Goal: Task Accomplishment & Management: Complete application form

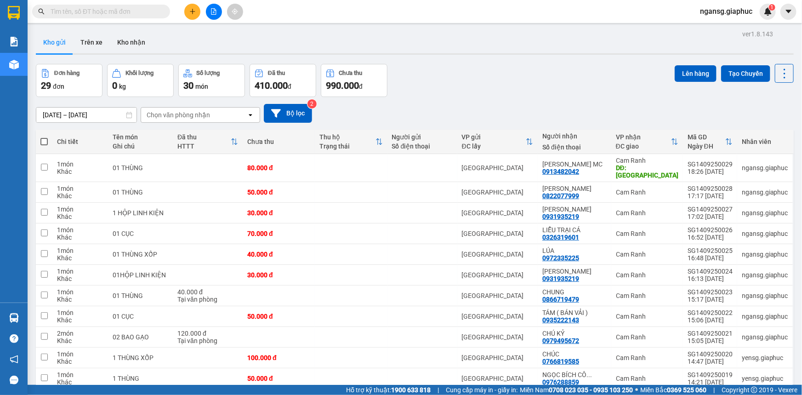
click at [463, 82] on div "Đơn hàng 29 đơn Khối lượng 0 kg Số lượng 30 món Đã thu 410.000 đ Chưa thu 990.0…" at bounding box center [415, 80] width 758 height 33
click at [197, 17] on button at bounding box center [192, 12] width 16 height 16
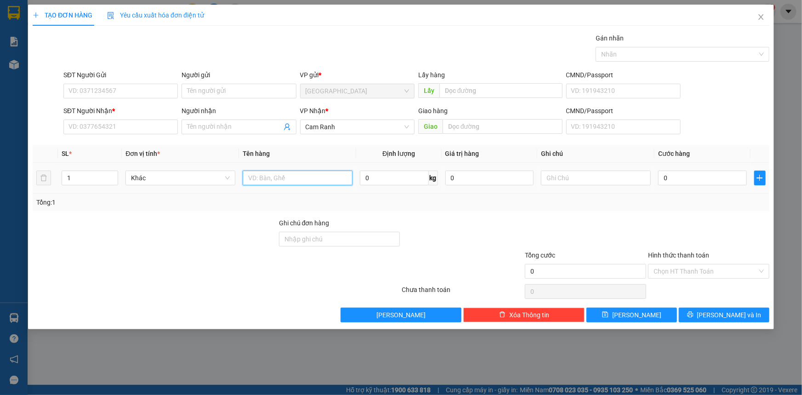
click at [261, 180] on input "text" at bounding box center [298, 178] width 110 height 15
type input "01 BAO"
click at [156, 129] on input "SĐT Người Nhận *" at bounding box center [120, 127] width 114 height 15
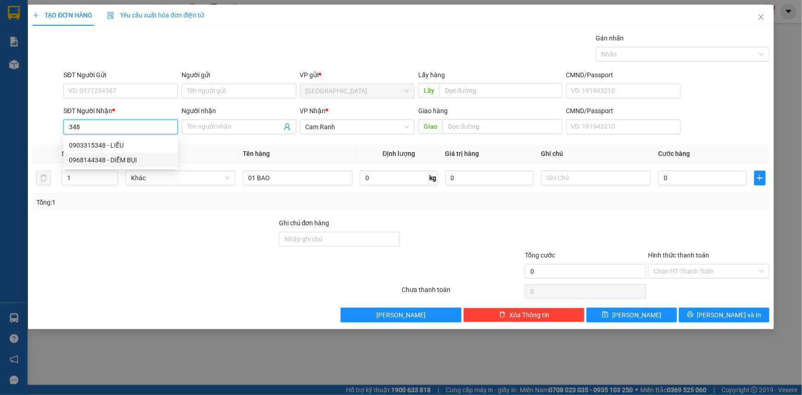
click at [129, 158] on div "0968144348 - DIỄM BỤI" at bounding box center [120, 160] width 103 height 10
type input "0968144348"
type input "DIỄM BỤI"
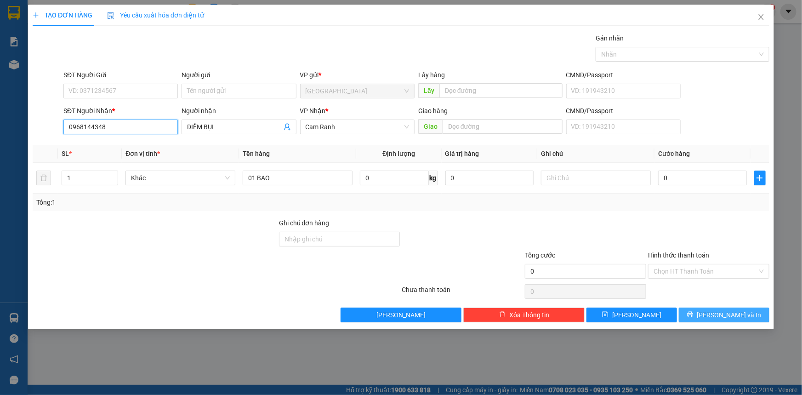
type input "0968144348"
click at [720, 310] on span "[PERSON_NAME] và In" at bounding box center [729, 315] width 64 height 10
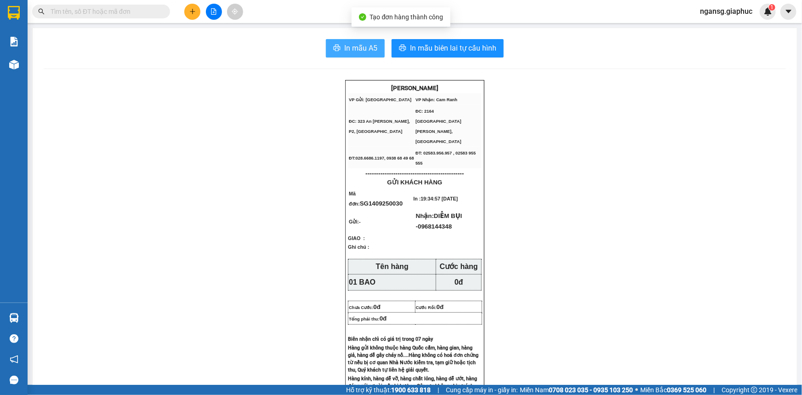
click at [328, 43] on button "In mẫu A5" at bounding box center [355, 48] width 59 height 18
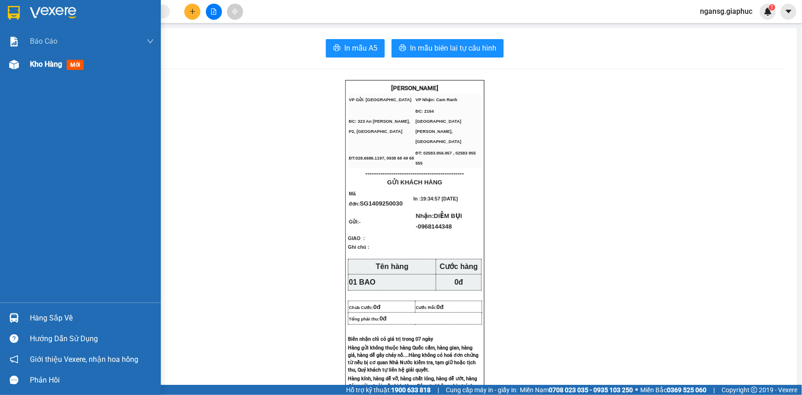
click at [27, 64] on div "Kho hàng mới" at bounding box center [80, 64] width 161 height 23
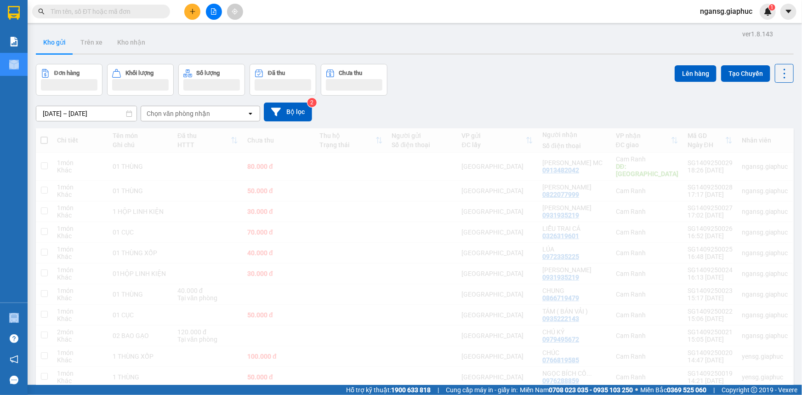
click at [542, 80] on div "Đơn hàng Khối lượng Số lượng Đã thu Chưa thu Lên hàng Tạo Chuyến" at bounding box center [415, 80] width 758 height 32
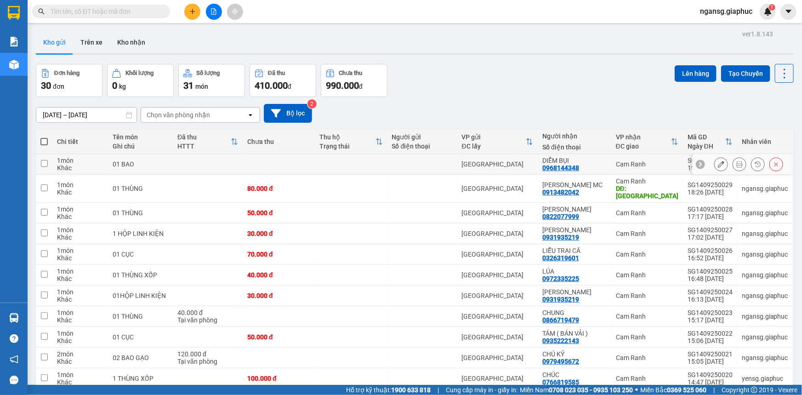
click at [718, 166] on icon at bounding box center [721, 164] width 6 height 6
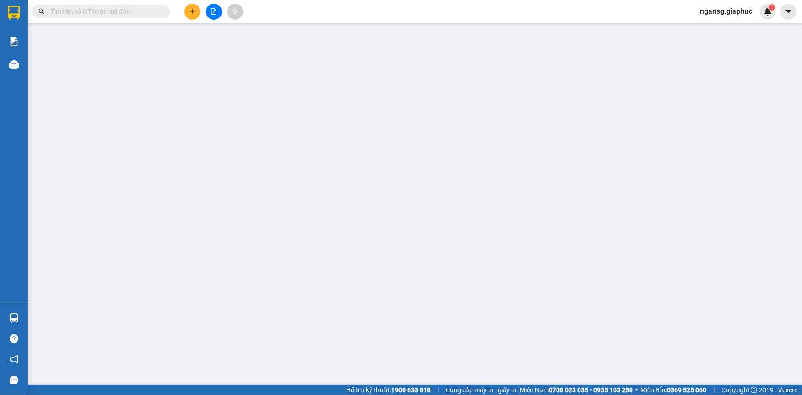
type input "0968144348"
type input "DIỄM BỤI"
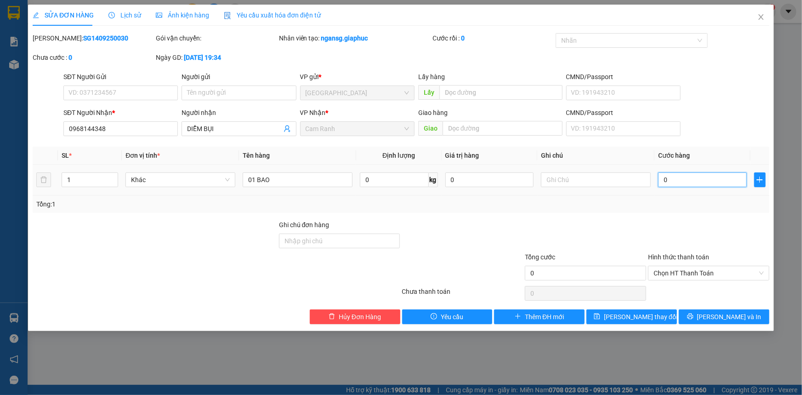
click at [701, 181] on input "0" at bounding box center [702, 179] width 89 height 15
type input "8"
type input "80"
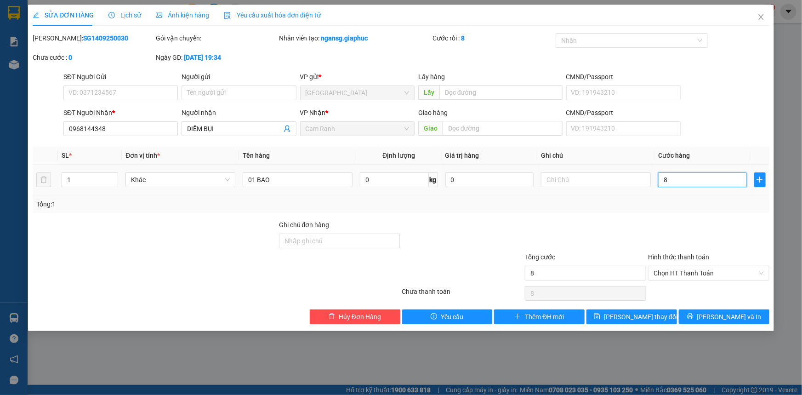
type input "80"
type input "80.000"
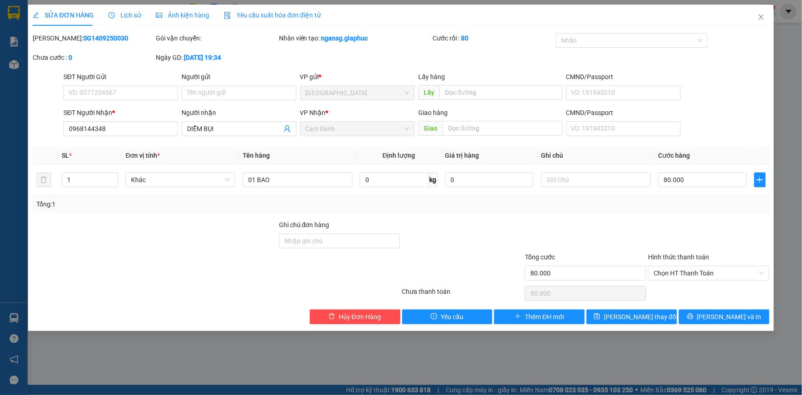
click at [645, 197] on div "Tổng: 1" at bounding box center [401, 203] width 737 height 17
click at [648, 319] on span "[PERSON_NAME] thay đổi" at bounding box center [641, 317] width 74 height 10
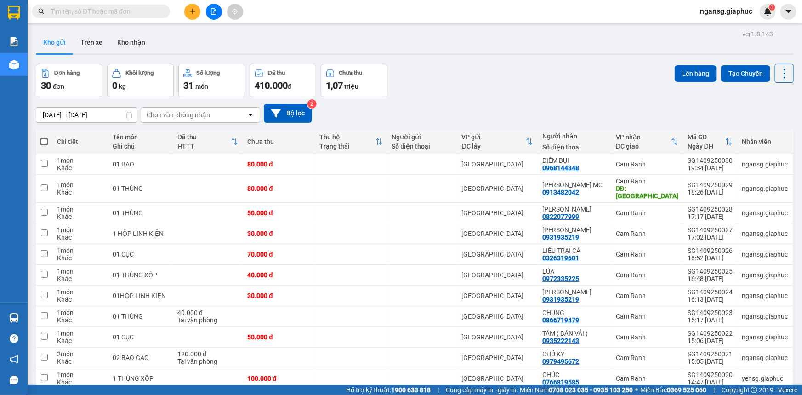
click at [195, 13] on icon "plus" at bounding box center [192, 11] width 6 height 6
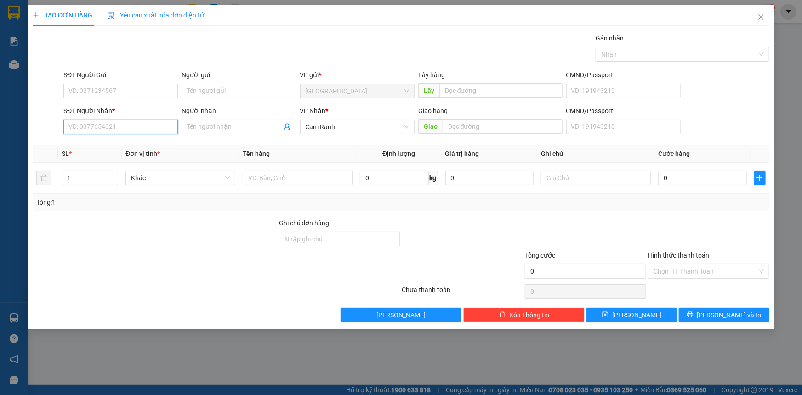
click at [148, 125] on input "SĐT Người Nhận *" at bounding box center [120, 127] width 114 height 15
click at [308, 177] on input "text" at bounding box center [298, 178] width 110 height 15
type input "01 GIỎ XANH"
click at [150, 130] on input "SĐT Người Nhận *" at bounding box center [120, 127] width 114 height 15
type input "0973846896"
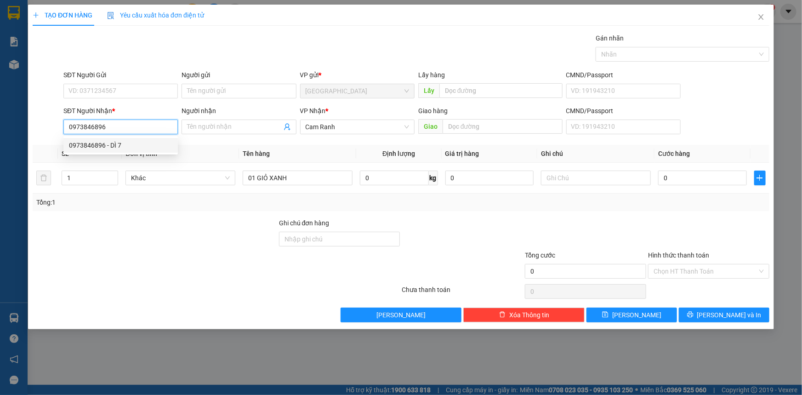
click at [111, 147] on div "0973846896 - DÌ 7" at bounding box center [120, 145] width 103 height 10
type input "DÌ 7"
type input "0973846896"
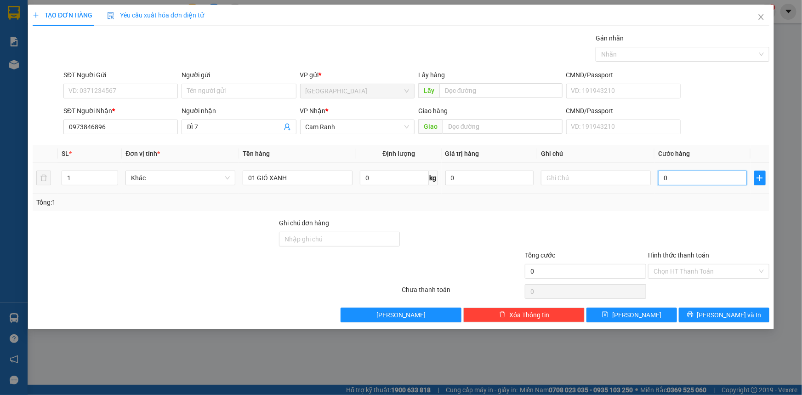
click at [678, 177] on input "0" at bounding box center [702, 178] width 89 height 15
type input "05"
type input "5"
type input "050"
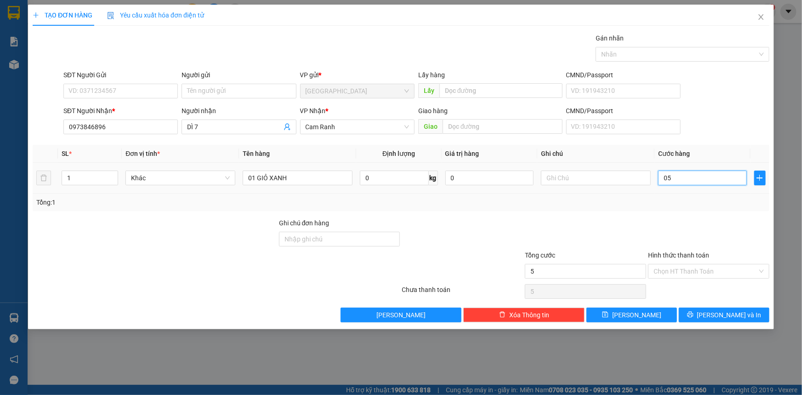
type input "50"
type input "50.000"
click at [692, 217] on div "Transit Pickup Surcharge Ids Transit Deliver Surcharge Ids Transit Deliver Surc…" at bounding box center [401, 177] width 737 height 289
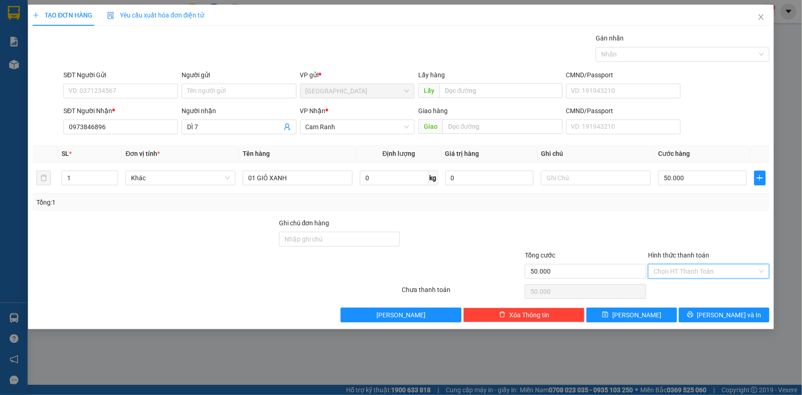
click at [687, 271] on input "Hình thức thanh toán" at bounding box center [706, 271] width 104 height 14
click at [683, 290] on div "Tại văn phòng" at bounding box center [709, 289] width 110 height 10
type input "0"
click at [690, 305] on div "Transit Pickup Surcharge Ids Transit Deliver Surcharge Ids Transit Deliver Surc…" at bounding box center [401, 177] width 737 height 289
click at [697, 318] on button "[PERSON_NAME] và In" at bounding box center [724, 315] width 91 height 15
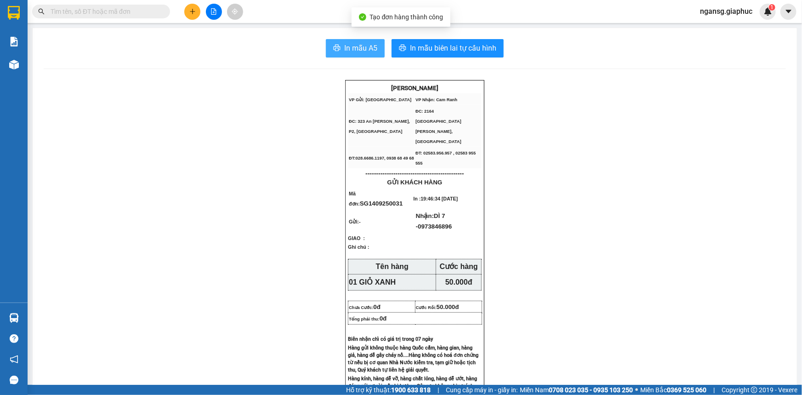
click at [357, 43] on span "In mẫu A5" at bounding box center [360, 47] width 33 height 11
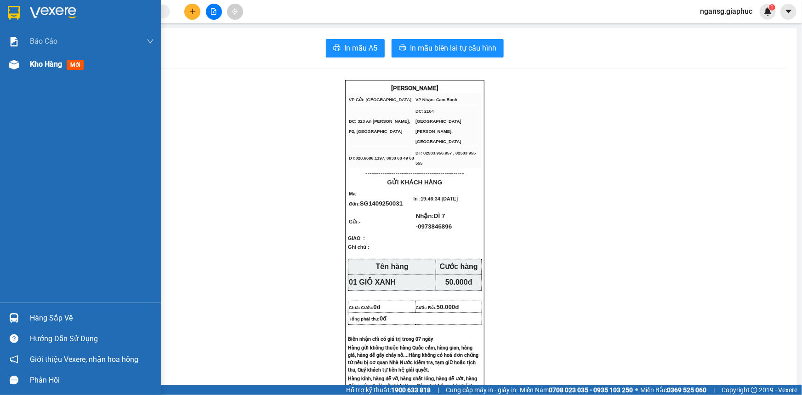
click at [33, 66] on span "Kho hàng" at bounding box center [46, 64] width 32 height 9
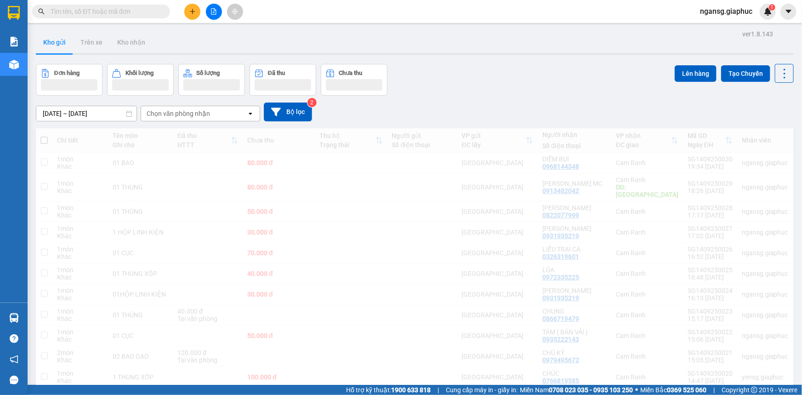
click at [498, 88] on div "Đơn hàng Khối lượng Số lượng Đã thu Chưa thu Lên hàng Tạo Chuyến" at bounding box center [415, 80] width 758 height 32
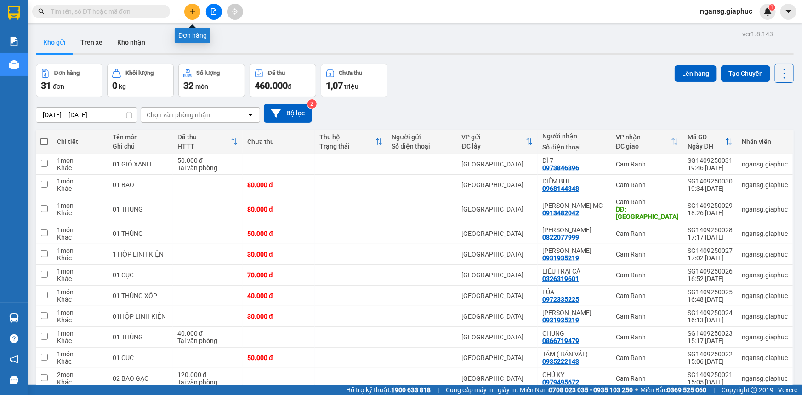
click at [195, 6] on button at bounding box center [192, 12] width 16 height 16
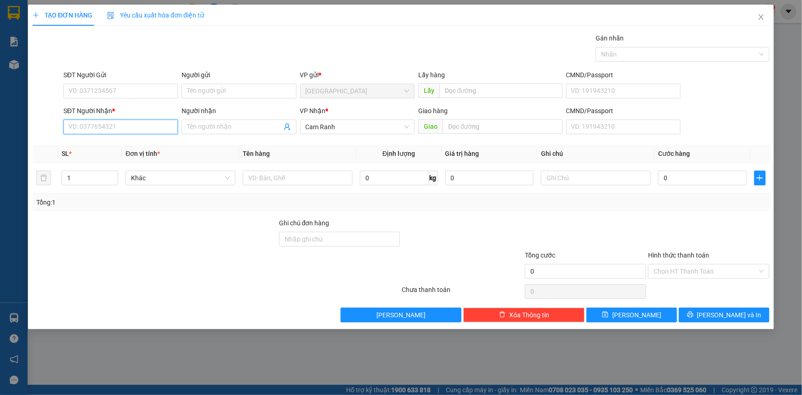
click at [152, 126] on input "SĐT Người Nhận *" at bounding box center [120, 127] width 114 height 15
type input "0918233466"
click at [119, 143] on div "0918233466 - CHÚ ANH" at bounding box center [120, 145] width 103 height 10
type input "CHÚ ANH"
type input "0918233466"
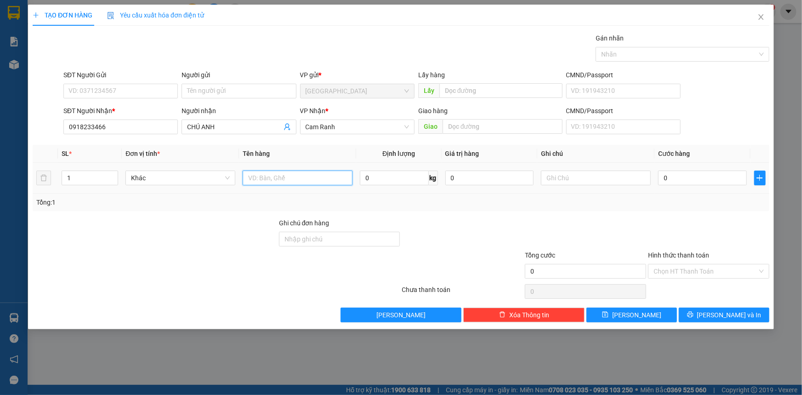
click at [287, 171] on input "text" at bounding box center [298, 178] width 110 height 15
type input "01 BÌ THƯ"
click at [688, 178] on input "0" at bounding box center [702, 178] width 89 height 15
type input "2"
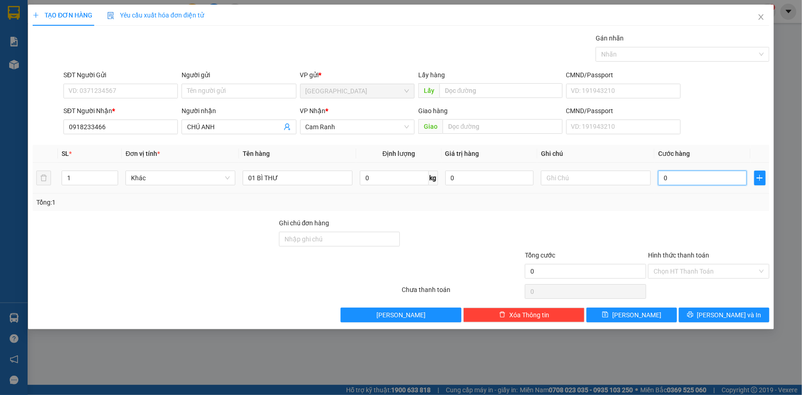
type input "2"
type input "20"
type input "20.000"
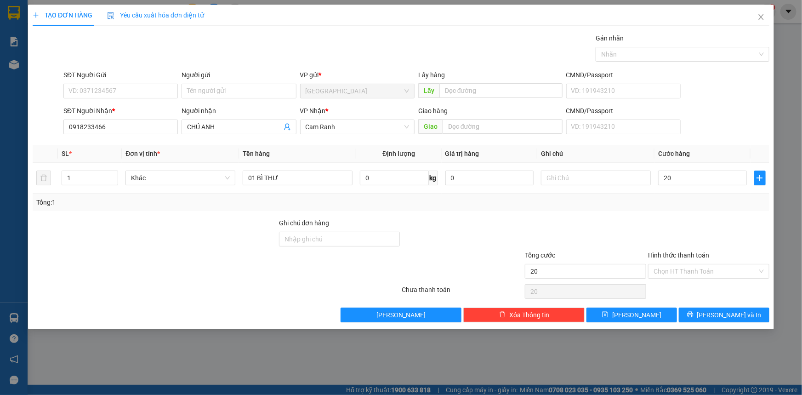
type input "20.000"
click at [641, 220] on div at bounding box center [585, 234] width 123 height 32
click at [680, 270] on input "Hình thức thanh toán" at bounding box center [706, 271] width 104 height 14
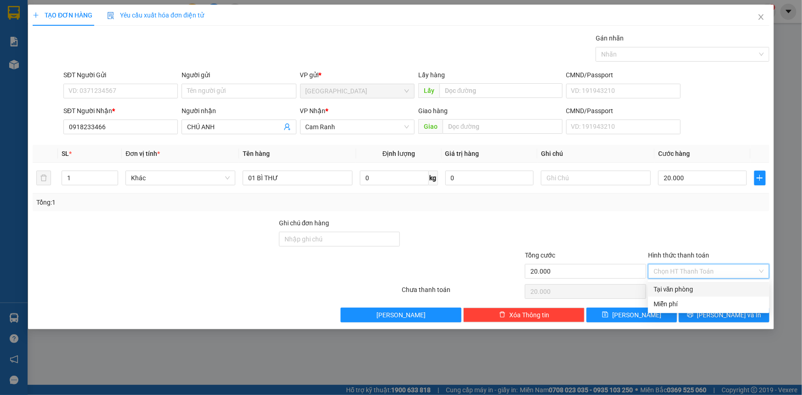
click at [659, 239] on div at bounding box center [708, 234] width 123 height 32
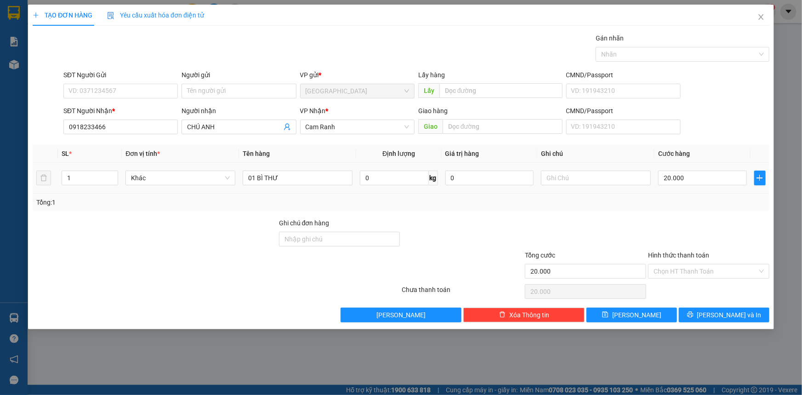
click at [687, 169] on div "20.000" at bounding box center [702, 178] width 89 height 18
click at [703, 310] on button "[PERSON_NAME] và In" at bounding box center [724, 315] width 91 height 15
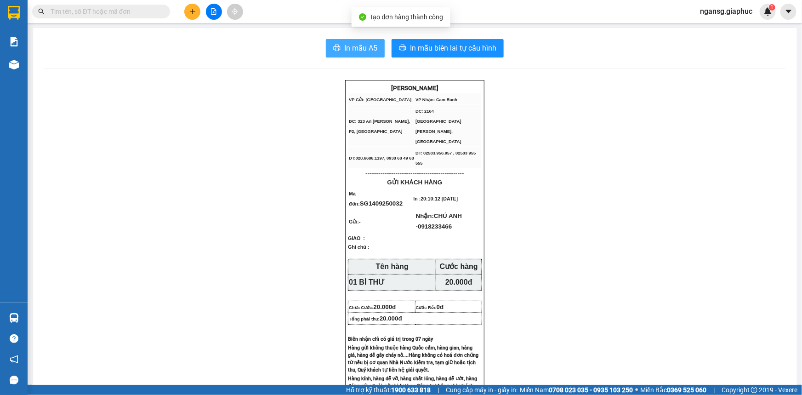
click at [353, 41] on button "In mẫu A5" at bounding box center [355, 48] width 59 height 18
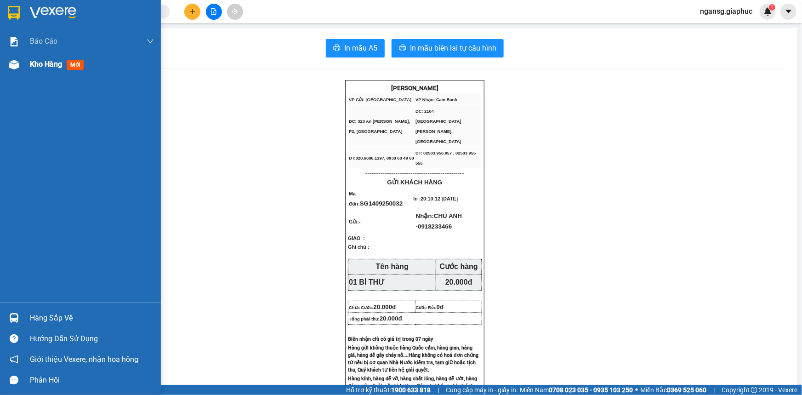
click at [37, 63] on span "Kho hàng" at bounding box center [46, 64] width 32 height 9
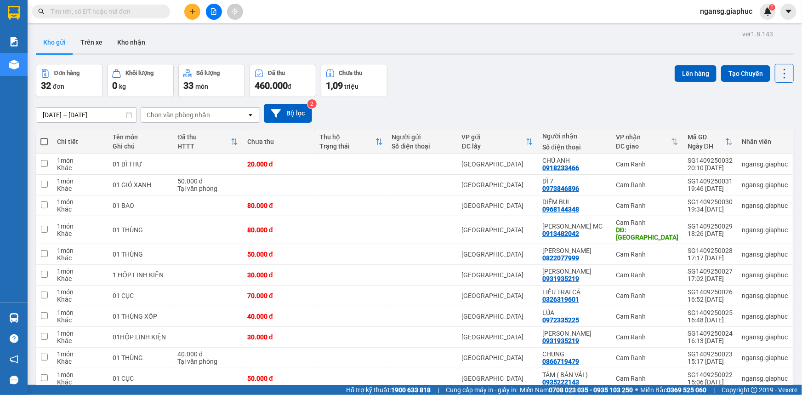
click at [554, 87] on div "Đơn hàng 32 đơn Khối lượng 0 kg Số lượng 33 món Đã thu 460.000 đ Chưa thu 1,09 …" at bounding box center [415, 80] width 758 height 33
click at [494, 84] on div "Đơn hàng 32 đơn Khối lượng 0 kg Số lượng 33 món Đã thu 460.000 đ Chưa thu 1,09 …" at bounding box center [415, 80] width 758 height 33
click at [478, 95] on div "Đơn hàng 32 đơn Khối lượng 0 kg Số lượng 33 món Đã thu 460.000 đ Chưa thu 1,09 …" at bounding box center [415, 80] width 758 height 33
click at [465, 88] on div "Đơn hàng 32 đơn Khối lượng 0 kg Số lượng 33 món Đã thu 460.000 đ Chưa thu 1,09 …" at bounding box center [415, 80] width 758 height 33
click at [195, 10] on icon "plus" at bounding box center [192, 11] width 6 height 6
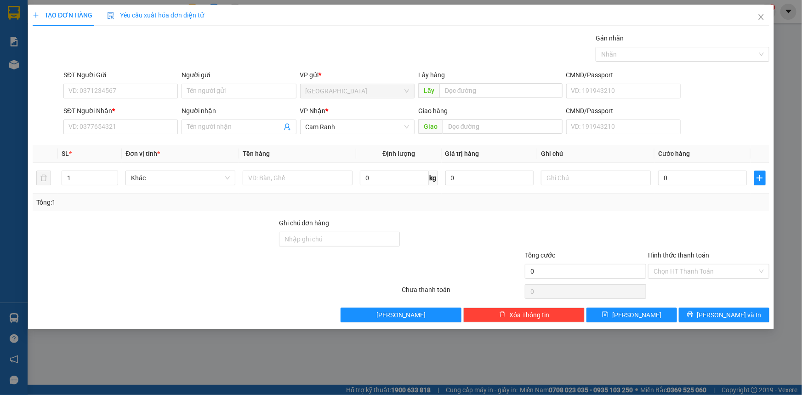
click at [508, 70] on div "Lấy hàng" at bounding box center [490, 75] width 144 height 10
click at [115, 133] on input "SĐT Người Nhận *" at bounding box center [120, 127] width 114 height 15
type input "0877645796"
click at [165, 143] on div "0877645796 - TRÚC VY" at bounding box center [120, 145] width 103 height 10
type input "TRÚC VY"
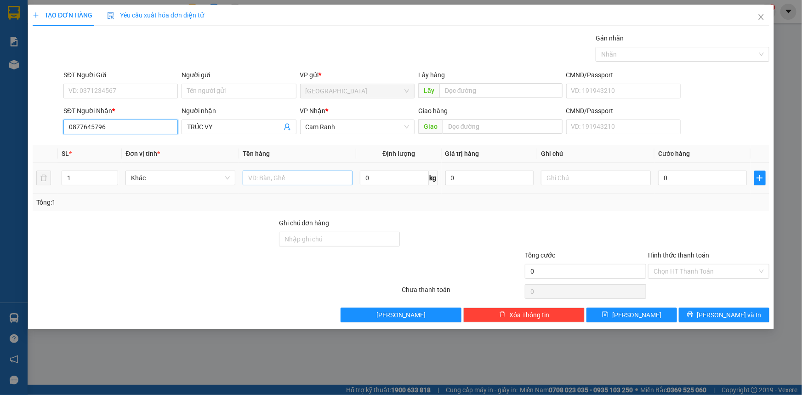
type input "0877645796"
click at [259, 181] on input "text" at bounding box center [298, 178] width 110 height 15
type input "01 HỘP DÀI"
click at [635, 229] on div at bounding box center [585, 234] width 123 height 32
click at [736, 310] on span "[PERSON_NAME] và In" at bounding box center [729, 315] width 64 height 10
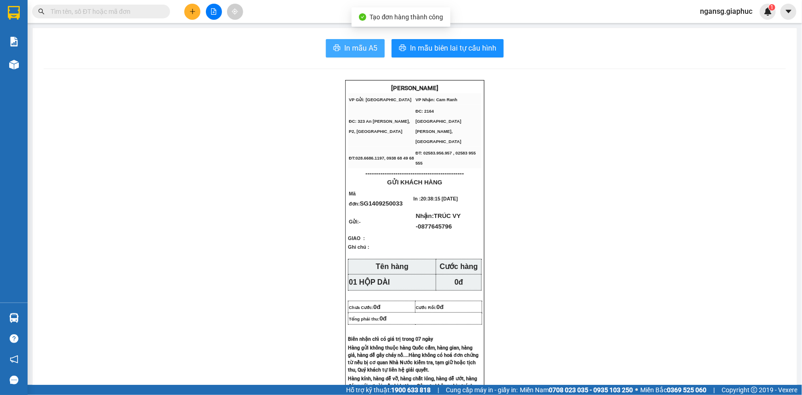
click at [361, 48] on span "In mẫu A5" at bounding box center [360, 47] width 33 height 11
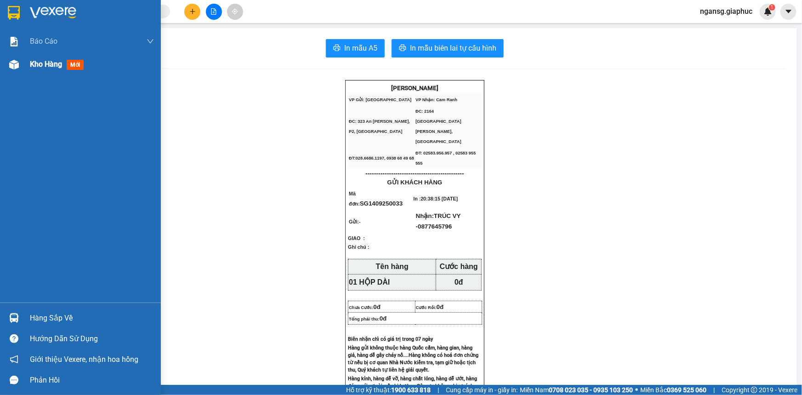
click at [35, 63] on span "Kho hàng" at bounding box center [46, 64] width 32 height 9
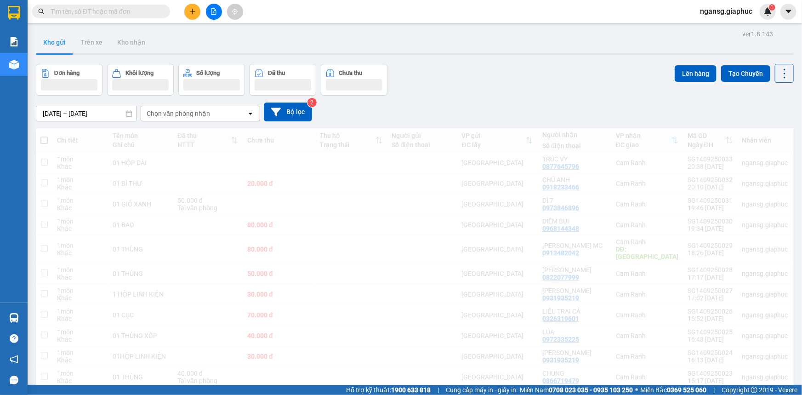
click at [500, 91] on div "Đơn hàng Khối lượng Số lượng Đã thu Chưa thu Lên hàng Tạo Chuyến" at bounding box center [415, 80] width 758 height 32
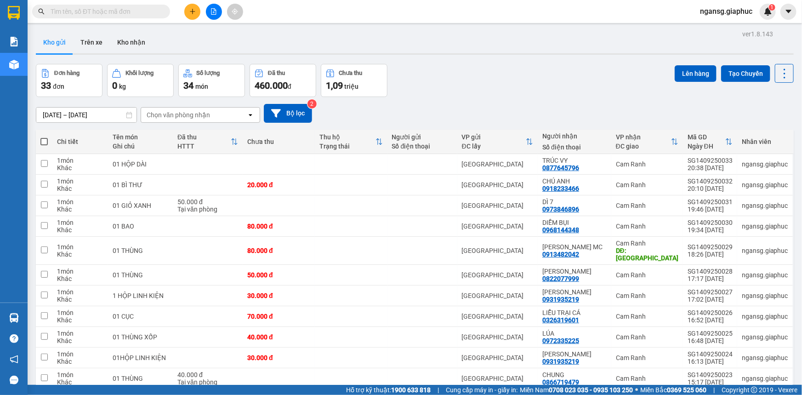
click at [439, 93] on div "Đơn hàng 33 đơn Khối lượng 0 kg Số lượng 34 món Đã thu 460.000 đ Chưa thu 1,09 …" at bounding box center [415, 80] width 758 height 33
click at [413, 79] on div "Đơn hàng 33 đơn Khối lượng 0 kg Số lượng 34 món Đã thu 460.000 đ Chưa thu 1,09 …" at bounding box center [415, 80] width 758 height 33
click at [437, 90] on div "Đơn hàng 33 đơn Khối lượng 0 kg Số lượng 34 món Đã thu 460.000 đ Chưa thu 1,09 …" at bounding box center [415, 80] width 758 height 33
click at [448, 105] on div "[DATE] – [DATE] Press the down arrow key to interact with the calendar and sele…" at bounding box center [415, 113] width 758 height 19
click at [524, 96] on div "Đơn hàng 33 đơn Khối lượng 0 kg Số lượng 34 món Đã thu 460.000 đ Chưa thu 1,09 …" at bounding box center [415, 80] width 758 height 33
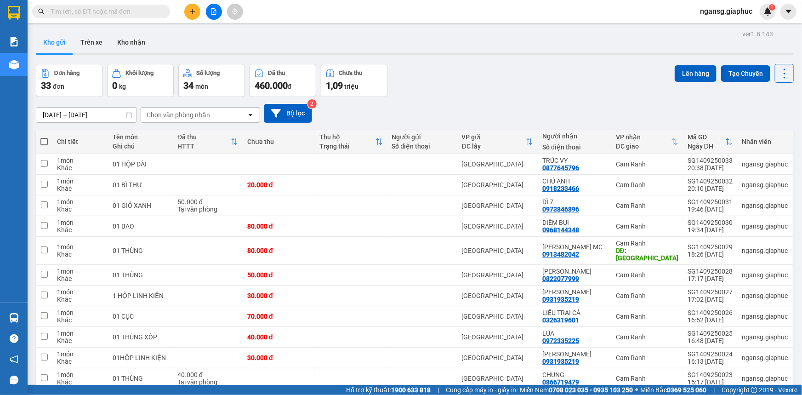
click at [534, 88] on div "Đơn hàng 33 đơn Khối lượng 0 kg Số lượng 34 món Đã thu 460.000 đ Chưa thu 1,09 …" at bounding box center [415, 80] width 758 height 33
click at [530, 93] on div "Đơn hàng 33 đơn Khối lượng 0 kg Số lượng 34 món Đã thu 460.000 đ Chưa thu 1,09 …" at bounding box center [415, 80] width 758 height 33
click at [504, 82] on div "Đơn hàng 33 đơn Khối lượng 0 kg Số lượng 34 món Đã thu 460.000 đ Chưa thu 1,09 …" at bounding box center [415, 80] width 758 height 33
click at [505, 90] on div "Đơn hàng 33 đơn Khối lượng 0 kg Số lượng 34 món Đã thu 460.000 đ Chưa thu 1,09 …" at bounding box center [415, 80] width 758 height 33
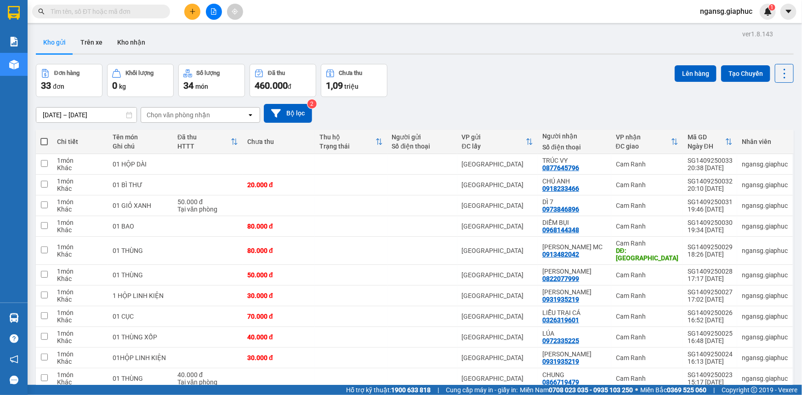
click at [505, 90] on div "Đơn hàng 33 đơn Khối lượng 0 kg Số lượng 34 món Đã thu 460.000 đ Chưa thu 1,09 …" at bounding box center [415, 80] width 758 height 33
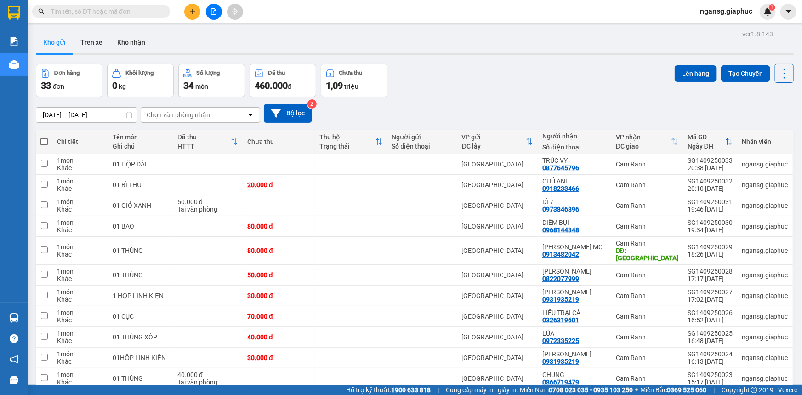
click at [505, 90] on div "Đơn hàng 33 đơn Khối lượng 0 kg Số lượng 34 món Đã thu 460.000 đ Chưa thu 1,09 …" at bounding box center [415, 80] width 758 height 33
click at [470, 86] on div "Đơn hàng 33 đơn Khối lượng 0 kg Số lượng 34 món Đã thu 460.000 đ Chưa thu 1,09 …" at bounding box center [415, 80] width 758 height 33
